Goal: Task Accomplishment & Management: Manage account settings

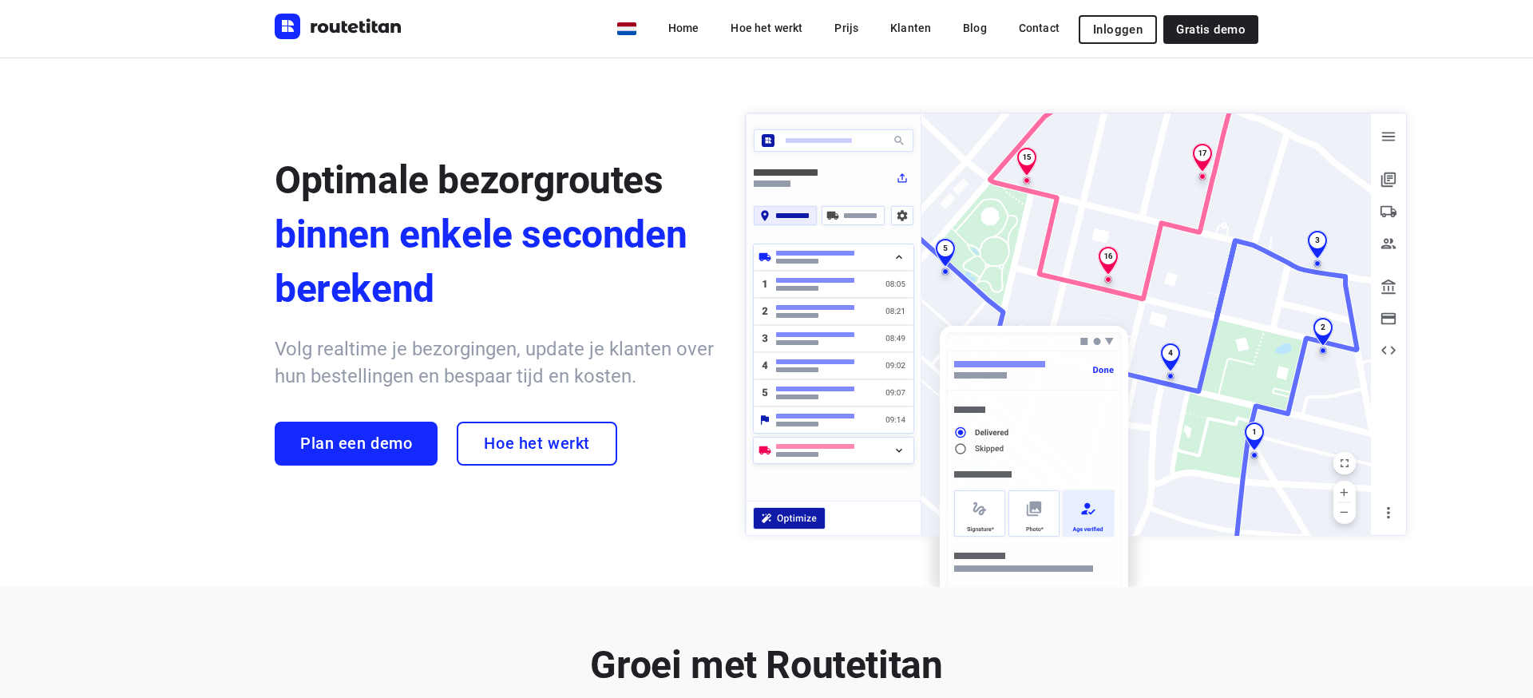
click at [1116, 26] on span "Inloggen" at bounding box center [1118, 29] width 50 height 13
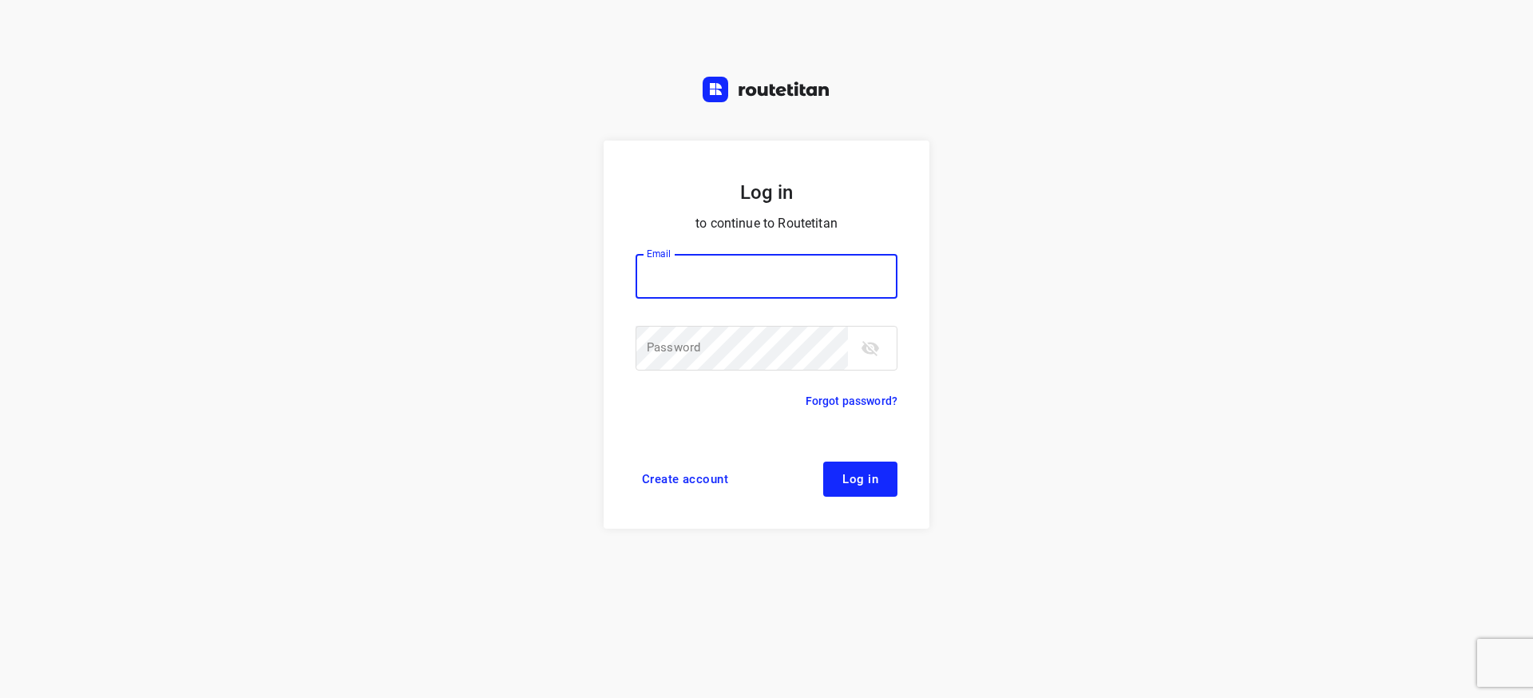
type input "[EMAIL_ADDRESS][DOMAIN_NAME]"
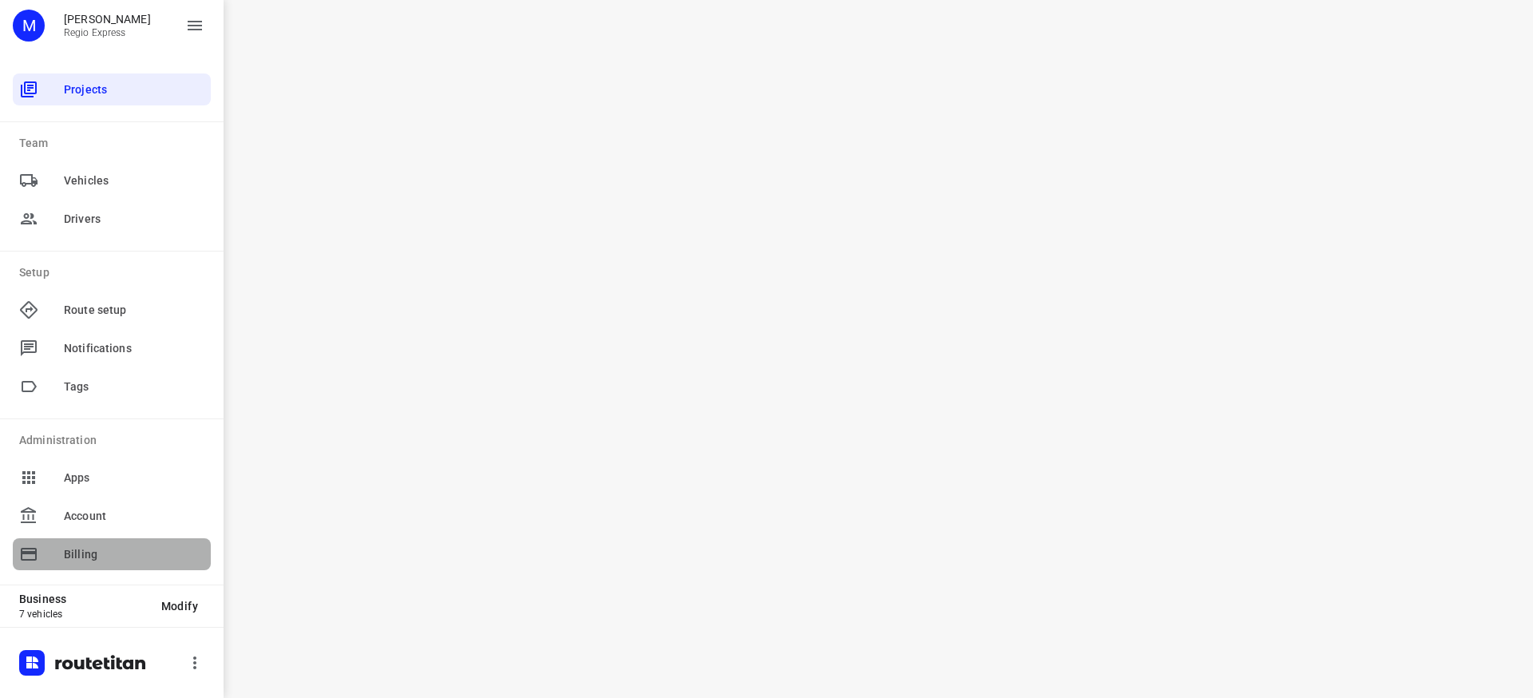
click at [93, 543] on div "Billing" at bounding box center [112, 554] width 198 height 32
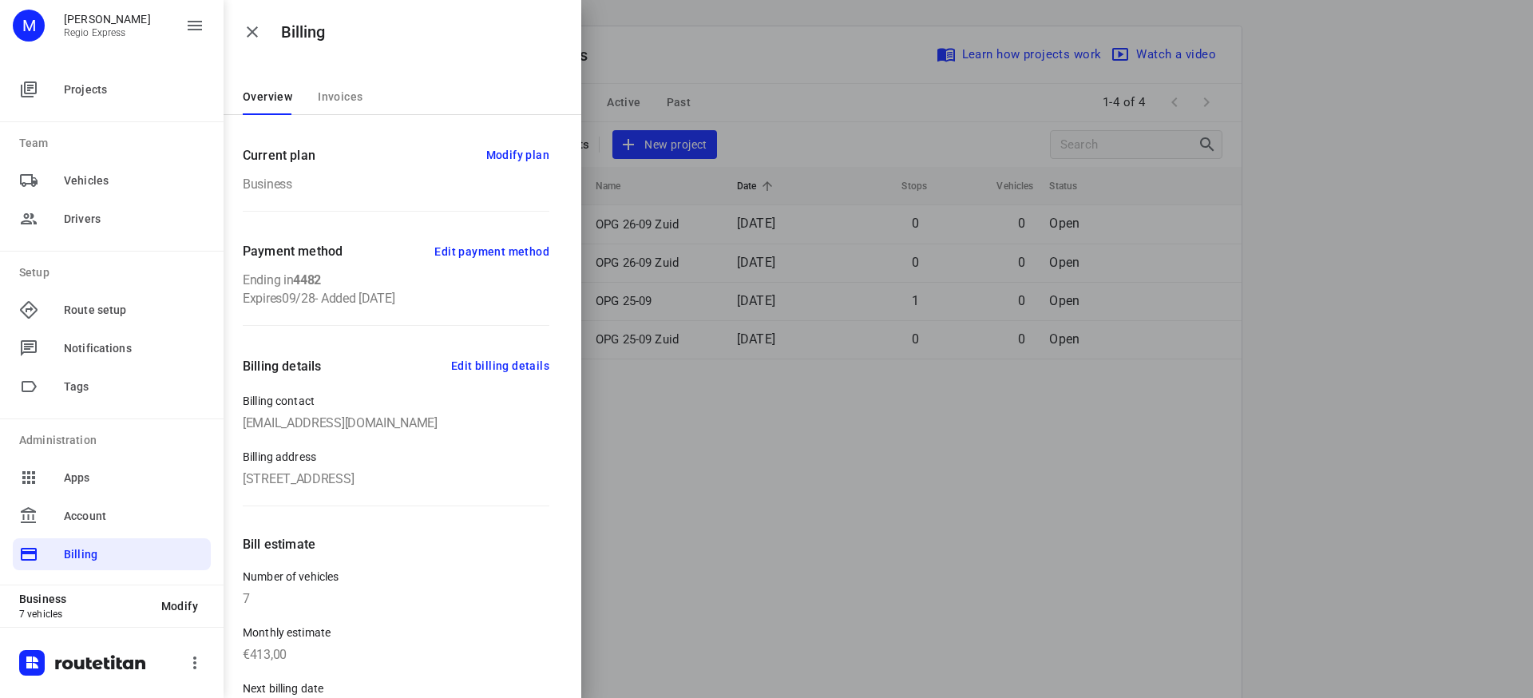
click at [330, 102] on span "Invoices" at bounding box center [340, 96] width 45 height 13
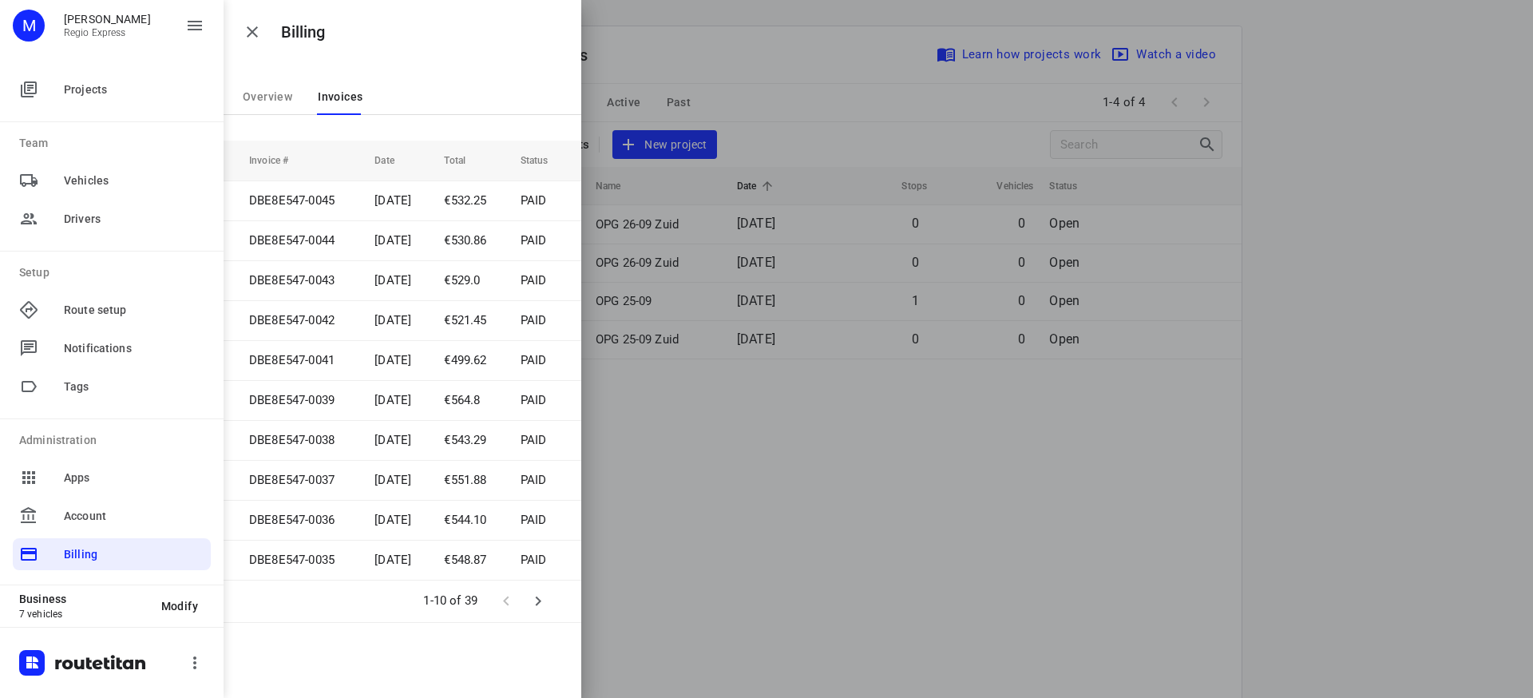
click at [287, 102] on span "Overview" at bounding box center [268, 96] width 50 height 13
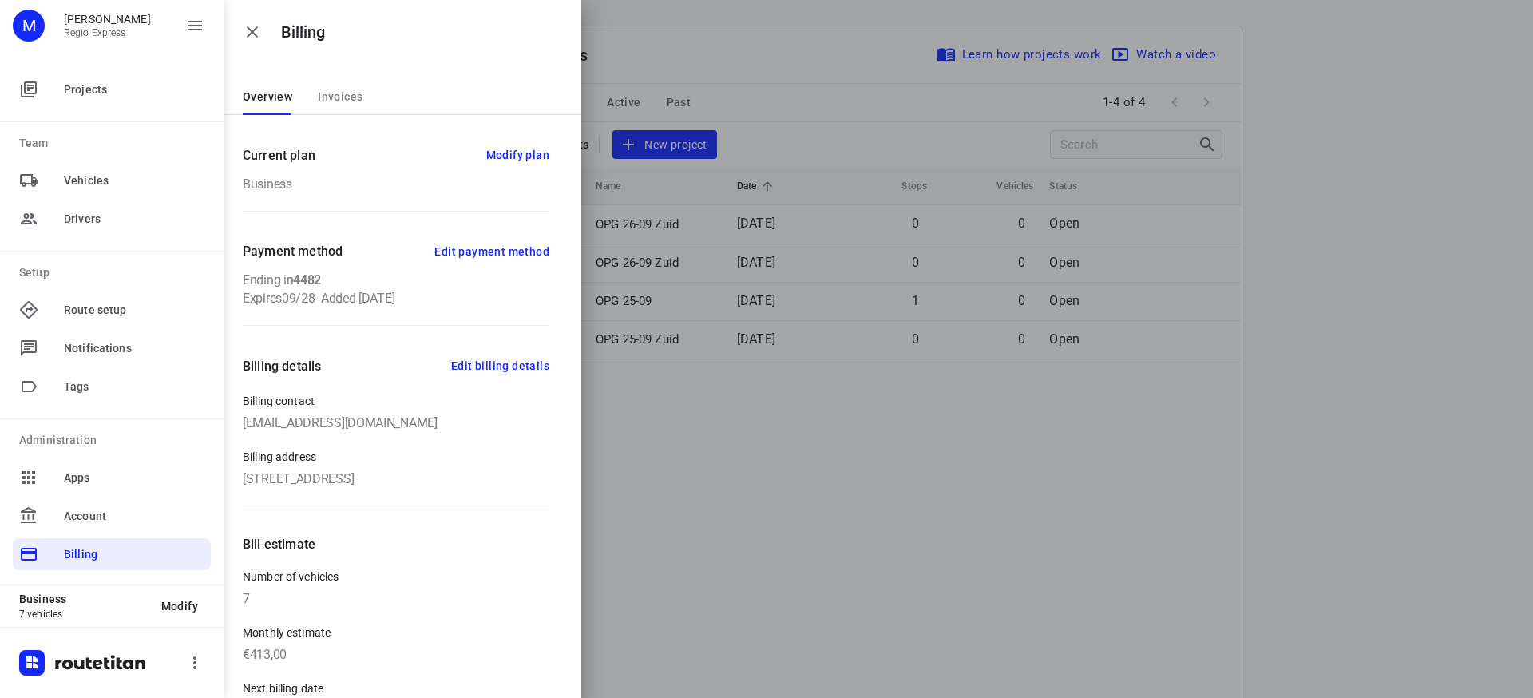
click at [493, 254] on span "Edit payment method" at bounding box center [491, 252] width 115 height 20
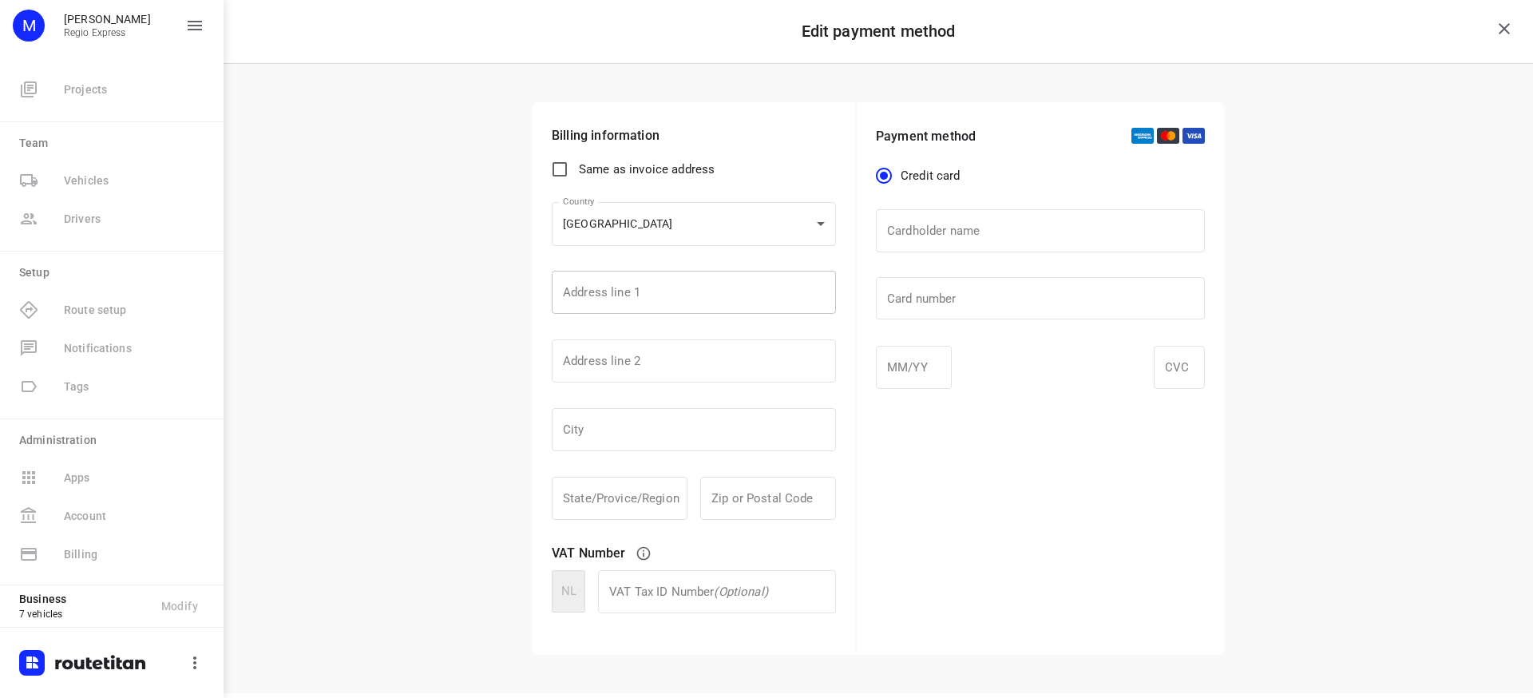
click at [660, 293] on input "text" at bounding box center [694, 292] width 284 height 43
type input "Energieweg 1"
type input "Emmeloord"
paste input "8304 AJ"
type input "8304 AJ"
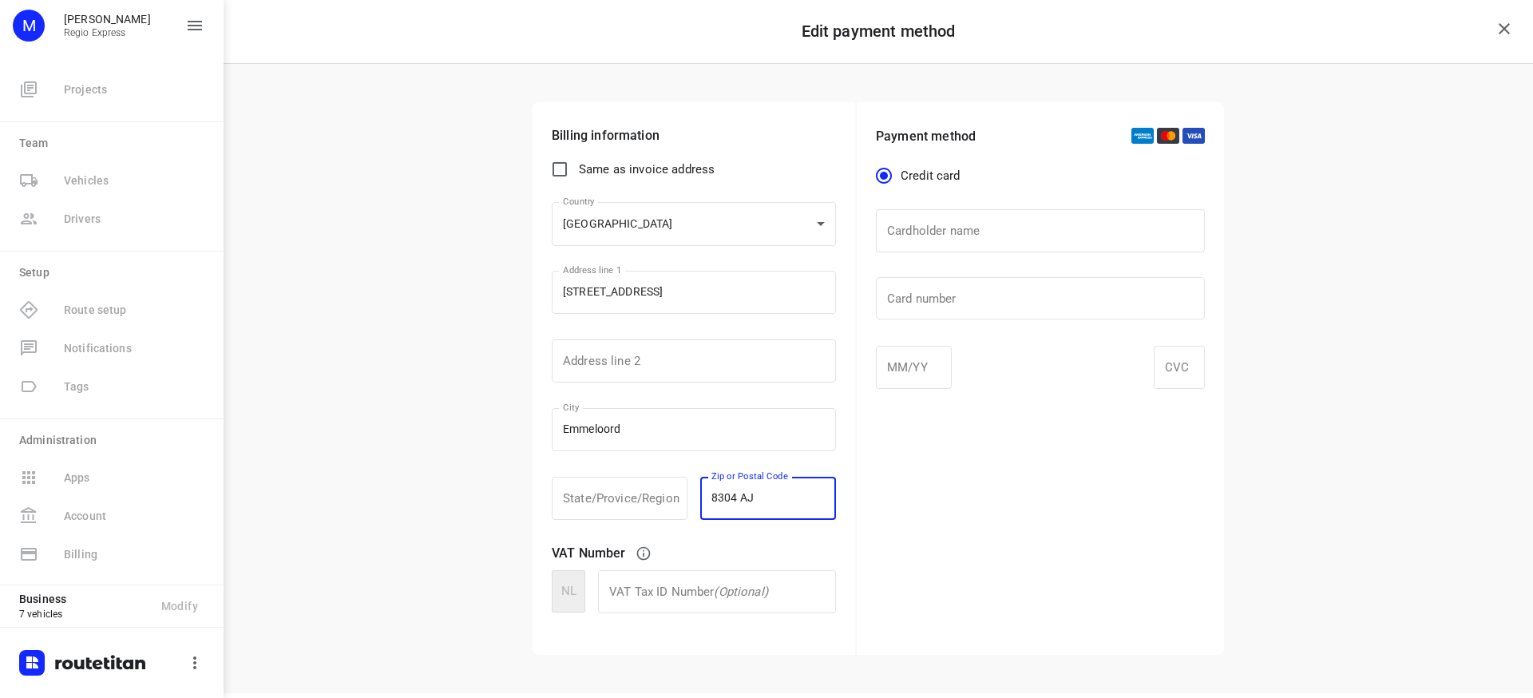
click at [982, 476] on div "Payment method Credit card Cardholder name Cardholder name ​ Card number Card n…" at bounding box center [1040, 378] width 367 height 553
click at [932, 245] on input "text" at bounding box center [1040, 230] width 329 height 43
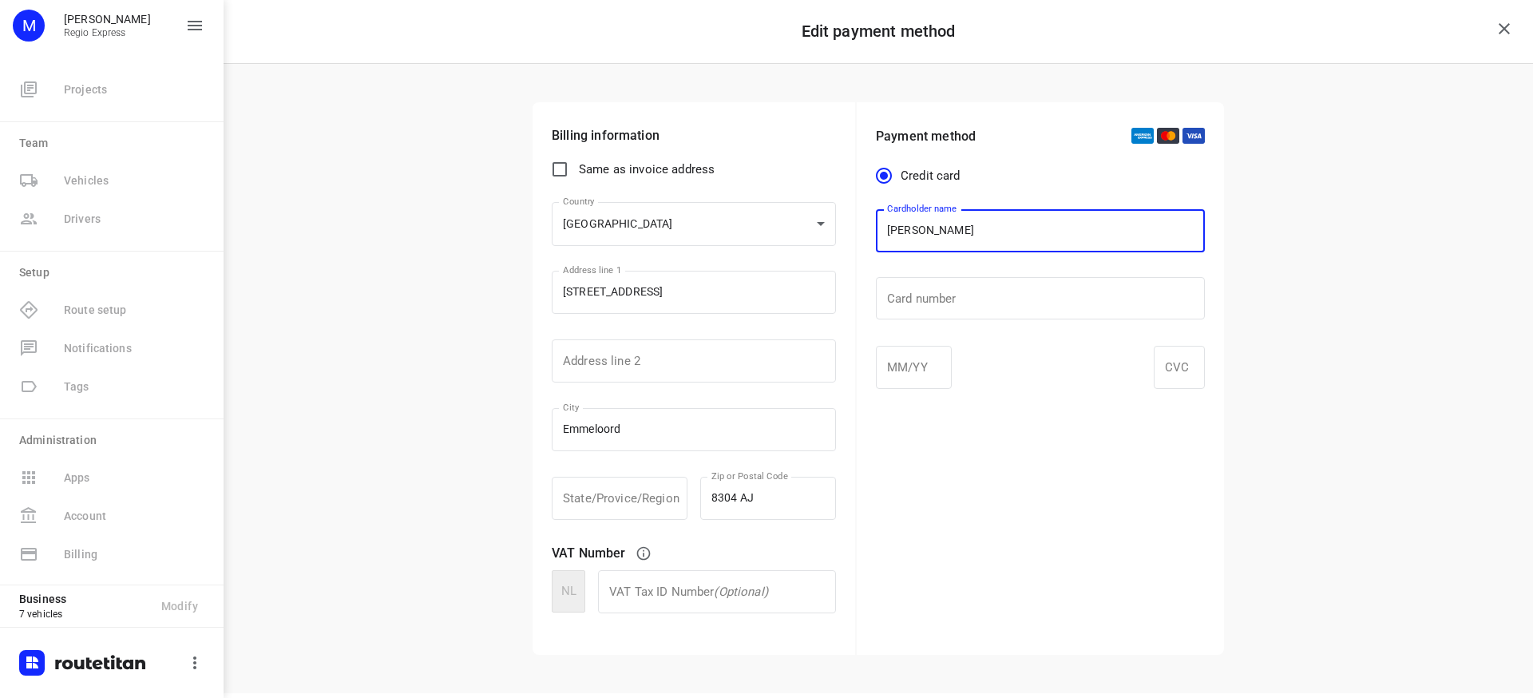
type input "Max Bisseling"
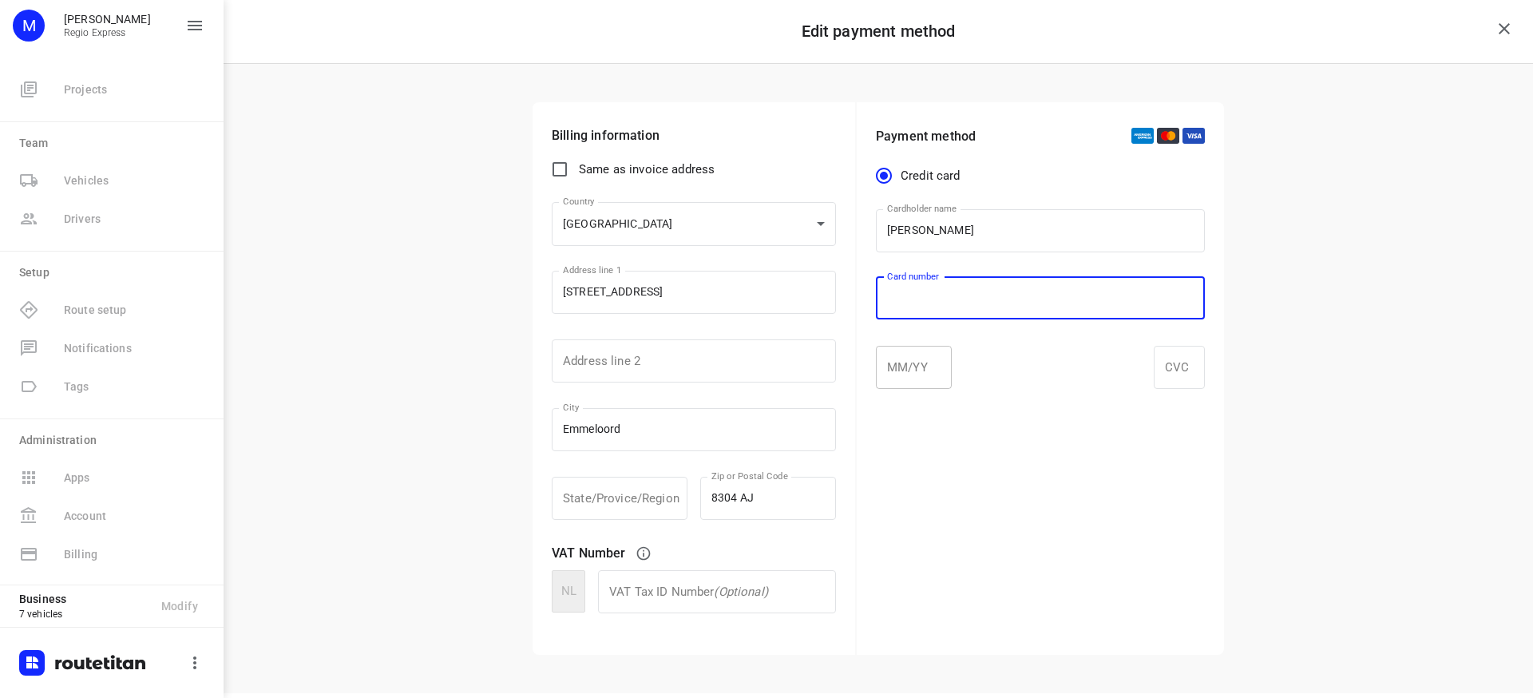
click at [901, 356] on div at bounding box center [914, 367] width 76 height 43
click at [1163, 366] on div at bounding box center [1179, 367] width 51 height 43
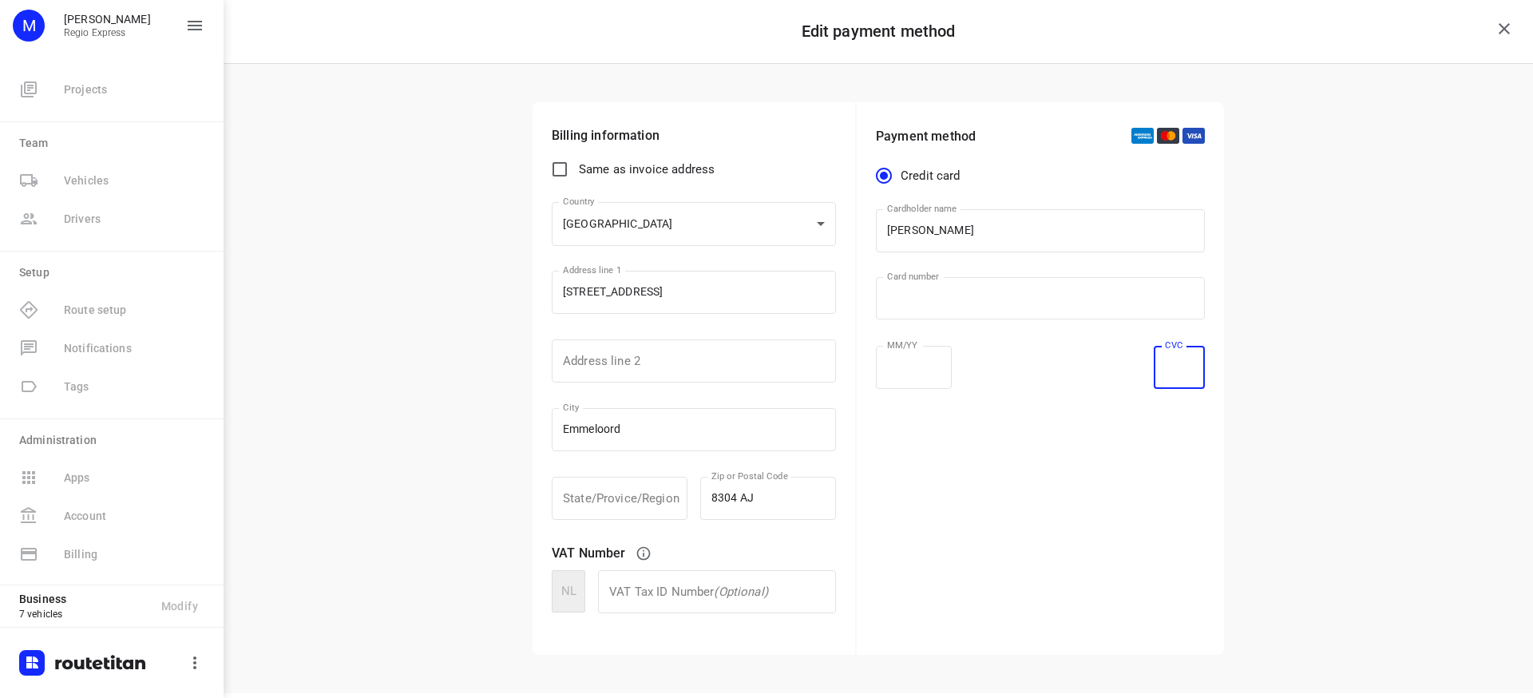
click at [1112, 487] on div "Payment method Credit card Cardholder name Max Bisseling Cardholder name ​ Card…" at bounding box center [1040, 378] width 367 height 553
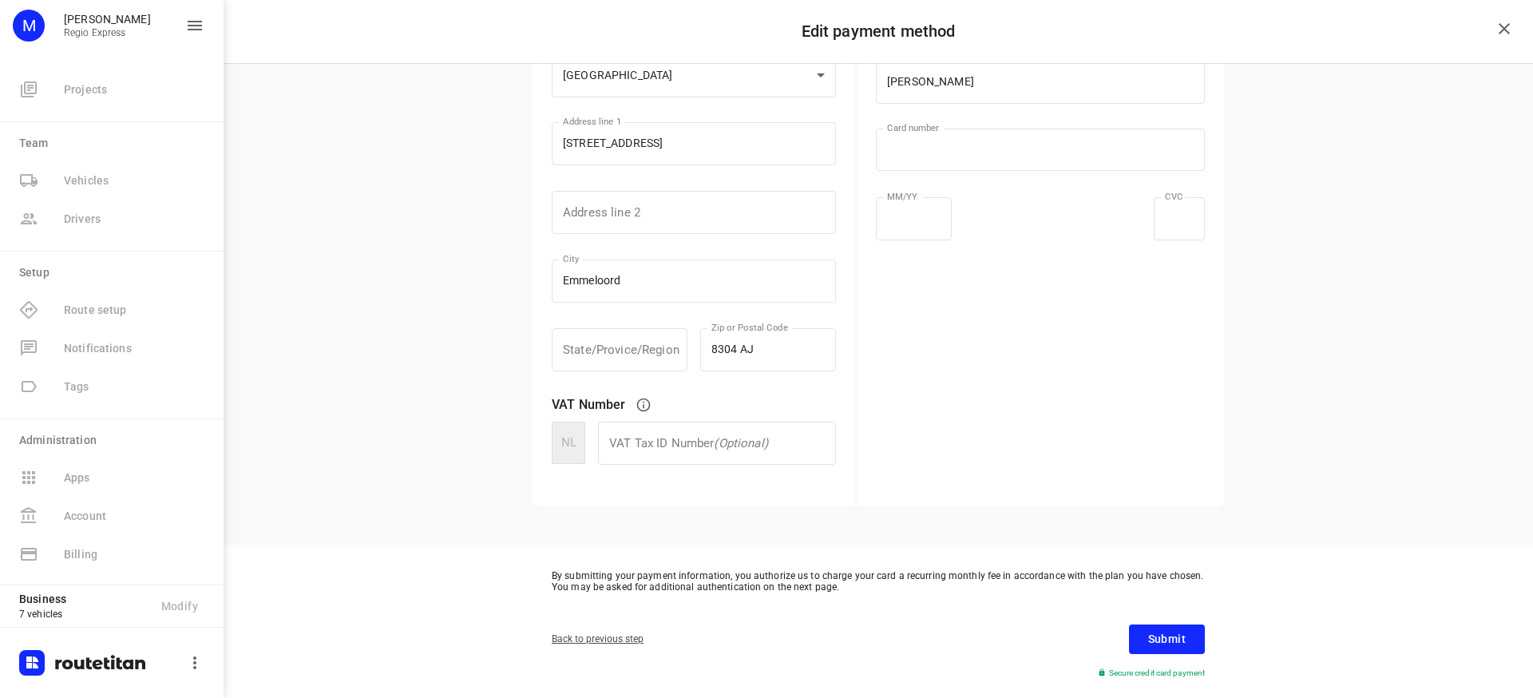
click at [1182, 639] on span "Submit" at bounding box center [1167, 639] width 38 height 20
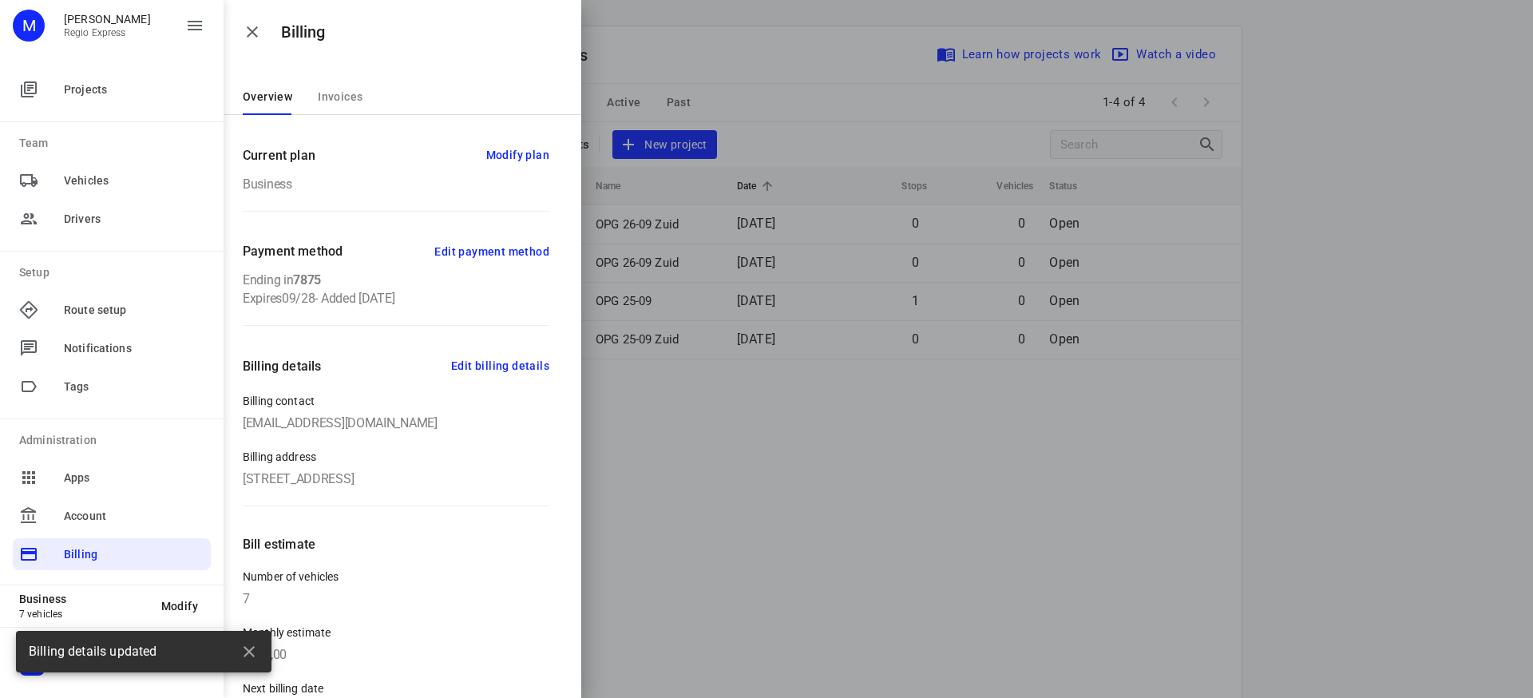
click at [864, 430] on div at bounding box center [766, 349] width 1533 height 698
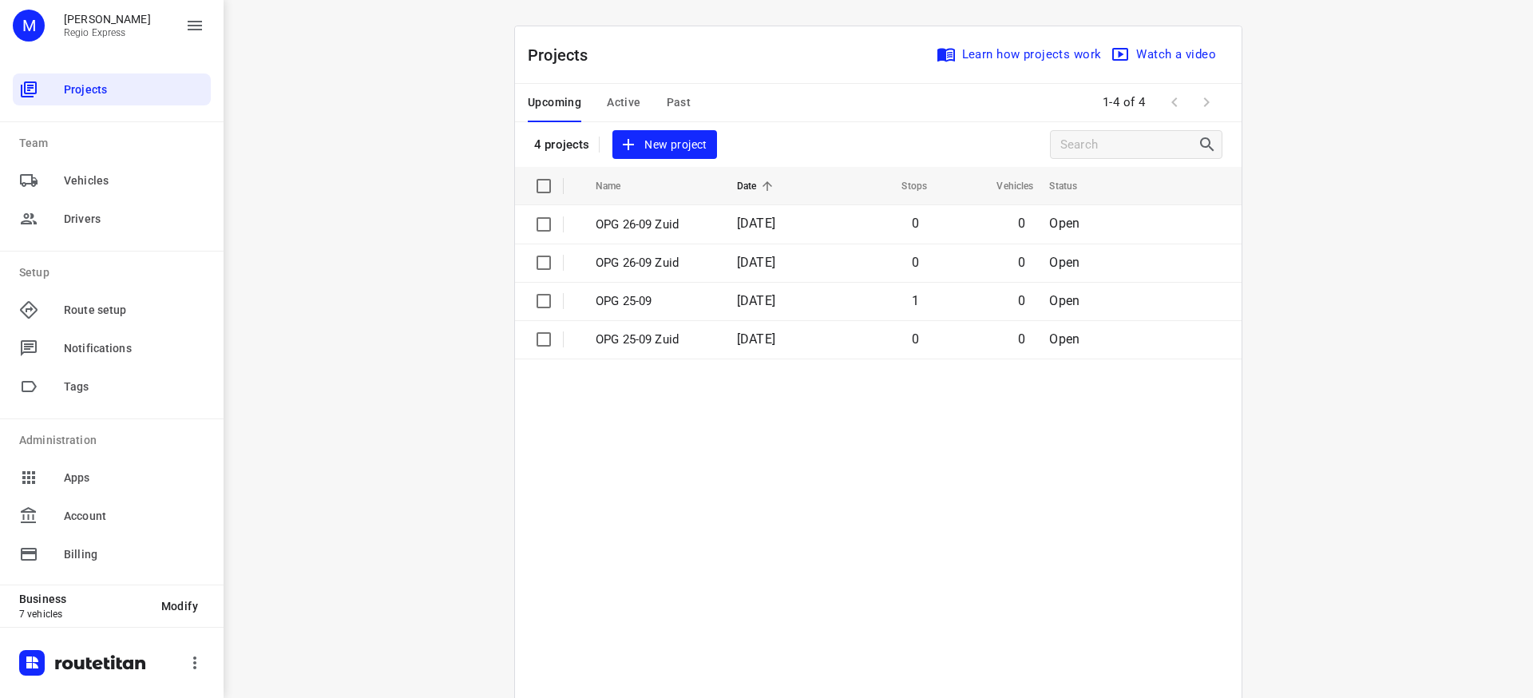
click at [393, 236] on div "i © 2025 Routetitan , © Stadia Maps , © OpenMapTiles © OpenStreetMap contributo…" at bounding box center [879, 349] width 1310 height 698
